Goal: Task Accomplishment & Management: Manage account settings

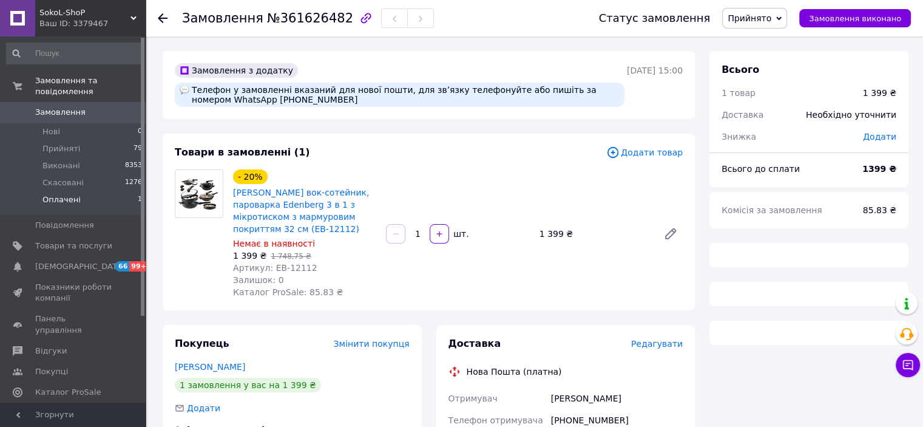
click at [121, 191] on li "Оплачені 1" at bounding box center [74, 202] width 149 height 23
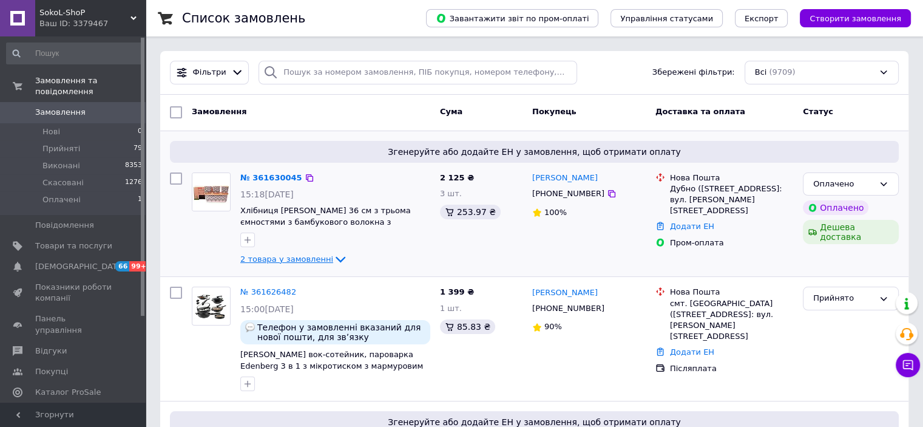
click at [333, 254] on icon at bounding box center [340, 259] width 15 height 15
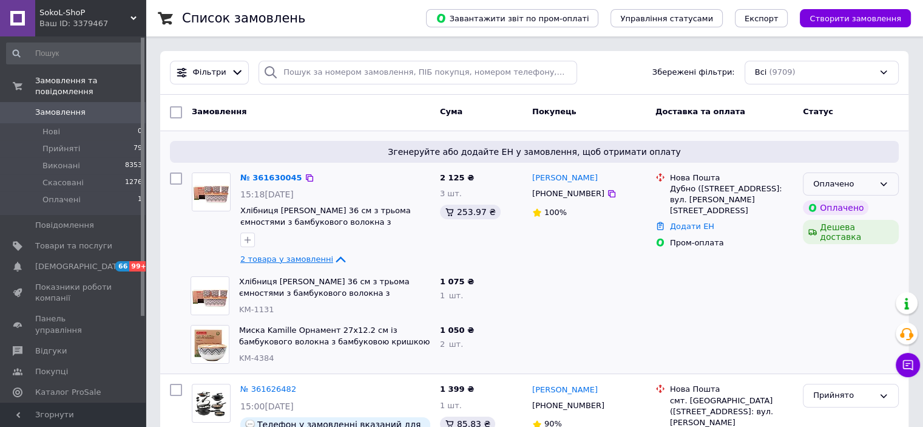
click at [888, 185] on icon at bounding box center [884, 184] width 10 height 10
click at [862, 203] on li "Прийнято" at bounding box center [851, 209] width 95 height 22
drag, startPoint x: 277, startPoint y: 311, endPoint x: 240, endPoint y: 306, distance: 36.8
click at [240, 306] on div "KM-1131" at bounding box center [334, 310] width 191 height 12
copy span "KM-1131"
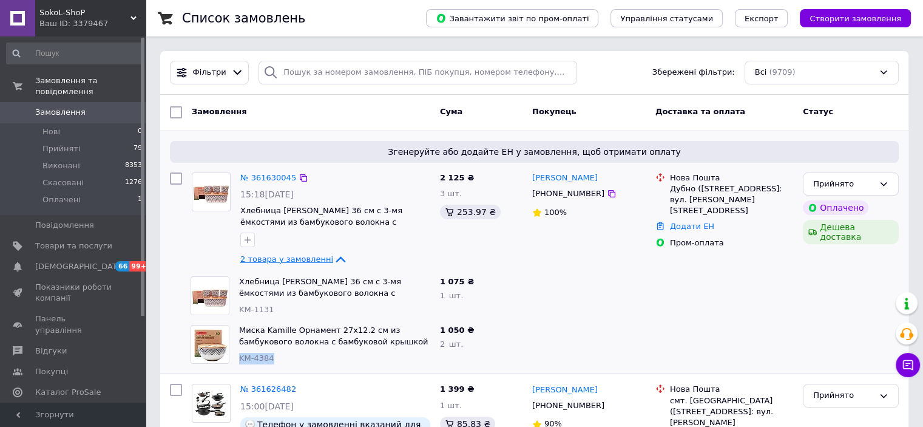
drag, startPoint x: 270, startPoint y: 358, endPoint x: 240, endPoint y: 359, distance: 30.4
click at [240, 359] on span "KM-4384" at bounding box center [256, 357] width 35 height 9
copy span "KM-4384"
click at [608, 191] on icon at bounding box center [611, 193] width 7 height 7
